Goal: Obtain resource: Download file/media

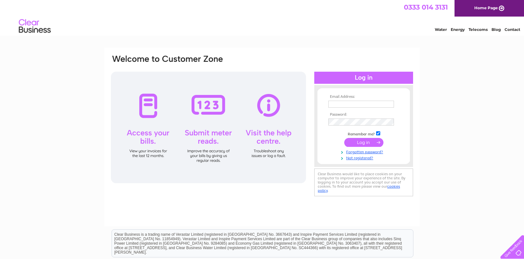
type input "[EMAIL_ADDRESS][DOMAIN_NAME]"
click at [364, 141] on input "submit" at bounding box center [363, 142] width 39 height 9
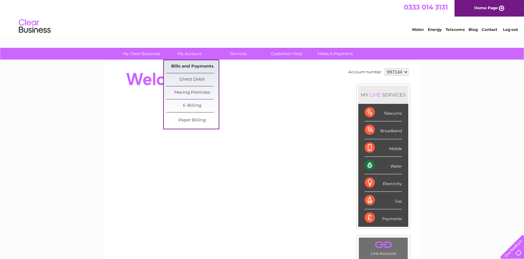
click at [191, 64] on link "Bills and Payments" at bounding box center [192, 66] width 53 height 13
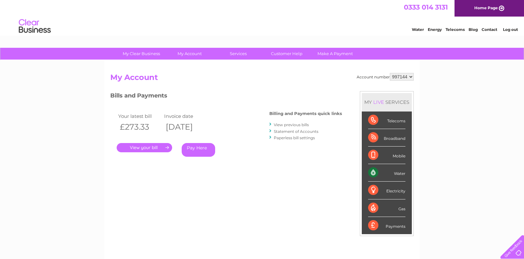
click at [292, 124] on link "View previous bills" at bounding box center [291, 124] width 35 height 5
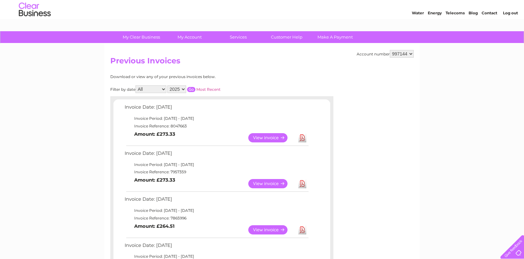
scroll to position [32, 0]
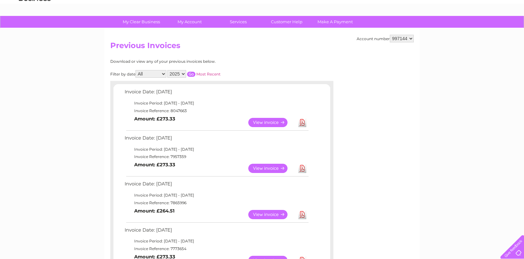
click at [303, 121] on link "Download" at bounding box center [302, 122] width 8 height 9
